Goal: Use online tool/utility: Utilize a website feature to perform a specific function

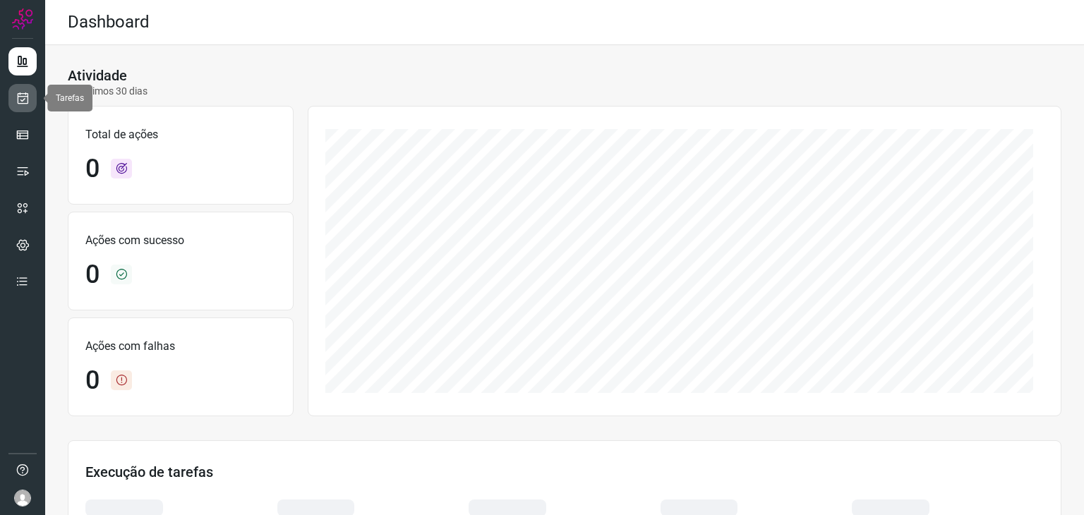
click at [23, 97] on icon at bounding box center [23, 98] width 15 height 14
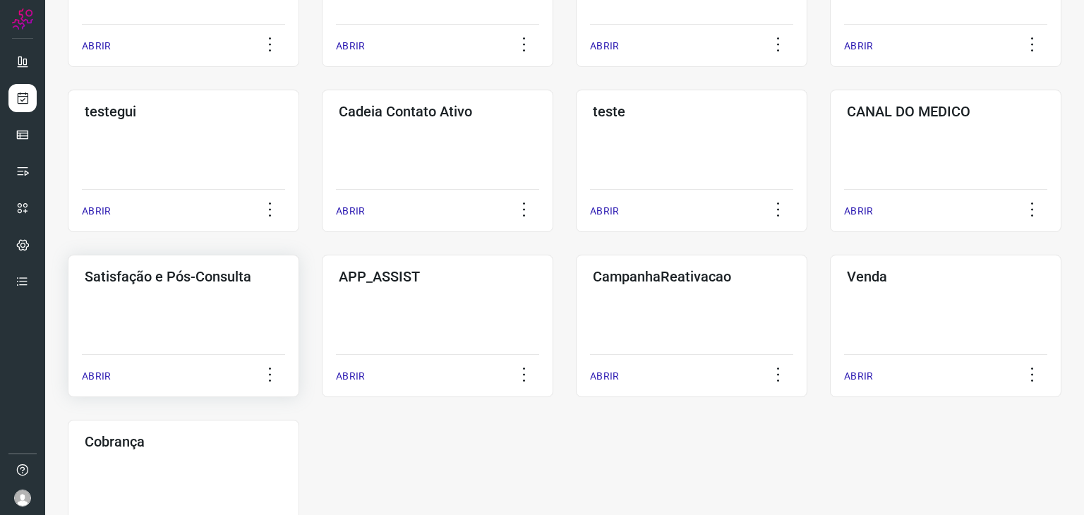
click at [322, 347] on div "Satisfação e Pós-Consulta ABRIR" at bounding box center [438, 326] width 232 height 143
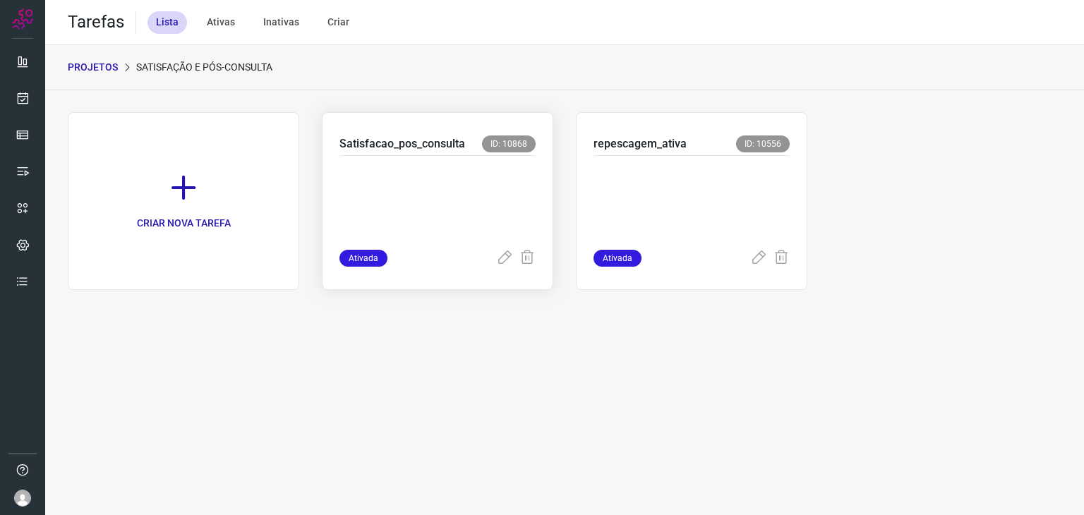
click at [482, 177] on p at bounding box center [438, 200] width 196 height 71
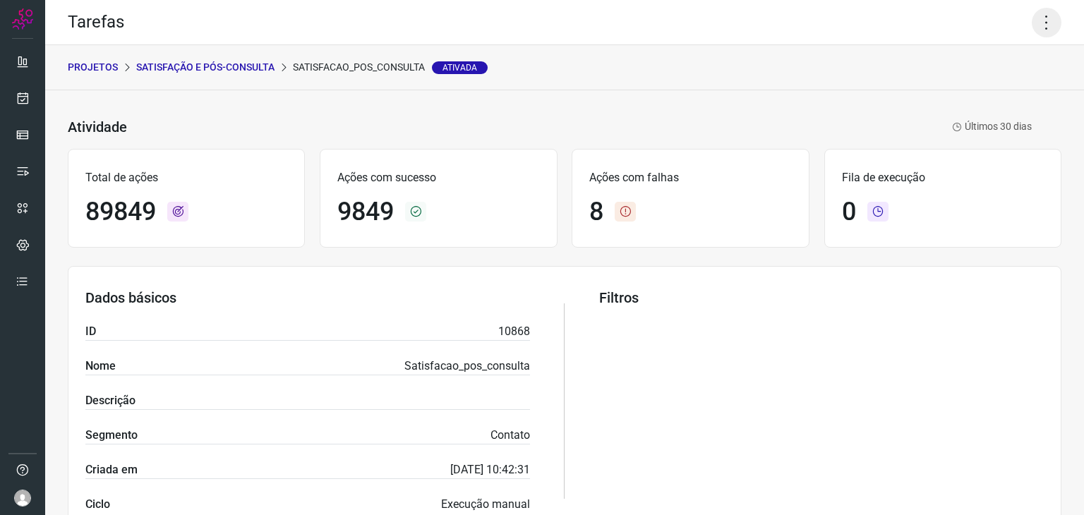
click at [1041, 24] on icon at bounding box center [1047, 23] width 30 height 30
click at [1005, 88] on li "Executar" at bounding box center [986, 92] width 128 height 23
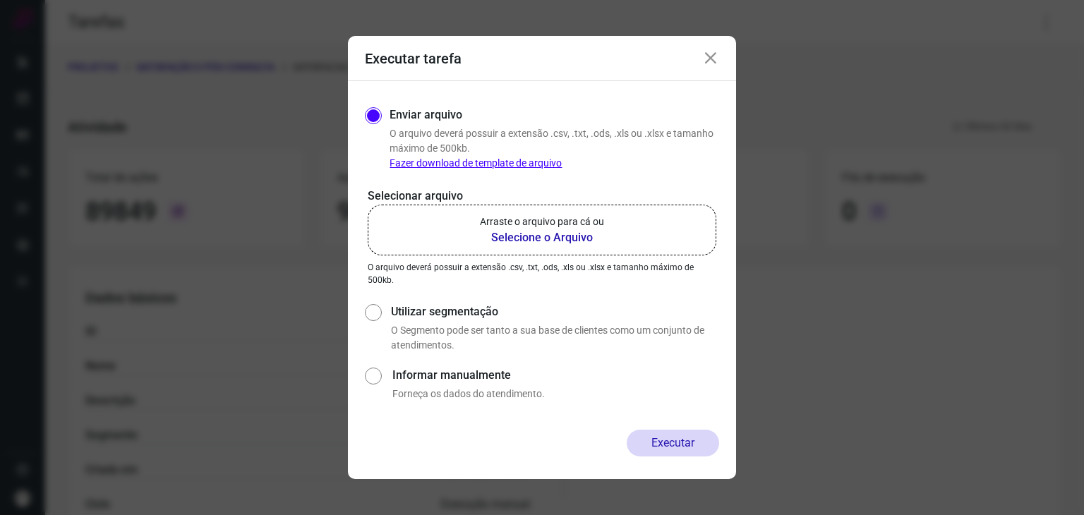
click at [606, 220] on label "Arraste o arquivo para cá ou Selecione o Arquivo" at bounding box center [542, 230] width 349 height 51
click at [0, 0] on input "Arraste o arquivo para cá ou Selecione o Arquivo" at bounding box center [0, 0] width 0 height 0
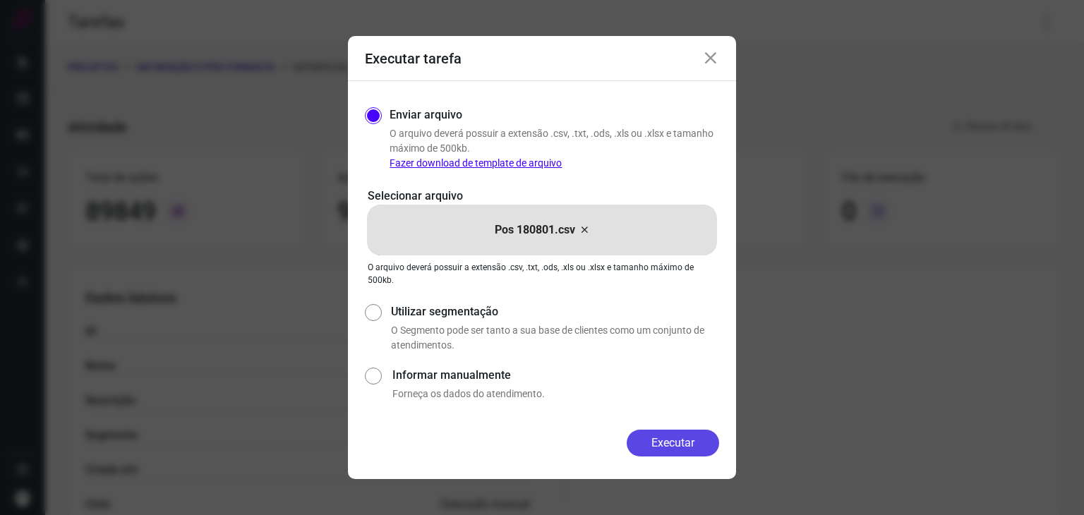
click at [677, 447] on button "Executar" at bounding box center [673, 443] width 92 height 27
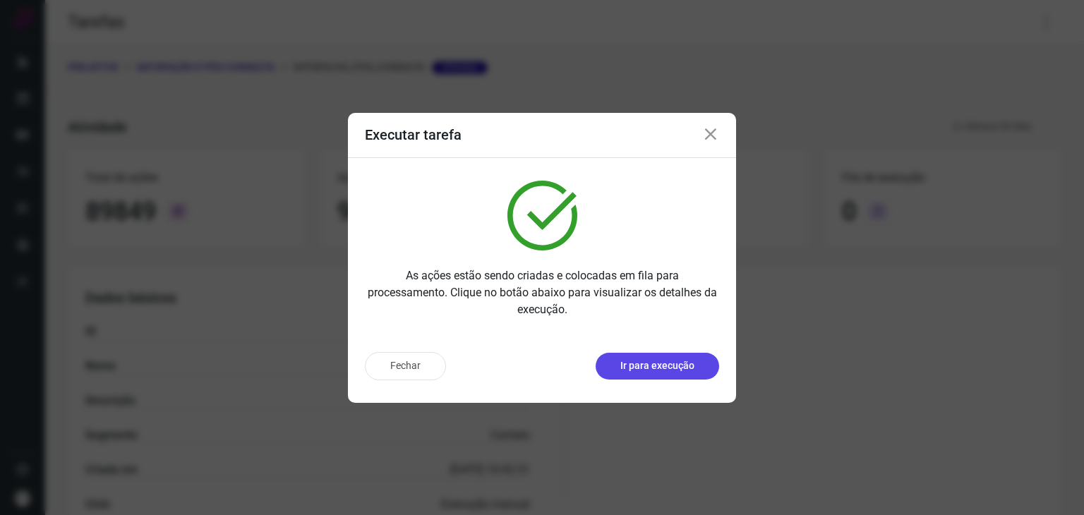
click at [664, 362] on p "Ir para execução" at bounding box center [658, 366] width 74 height 15
